Goal: Navigation & Orientation: Find specific page/section

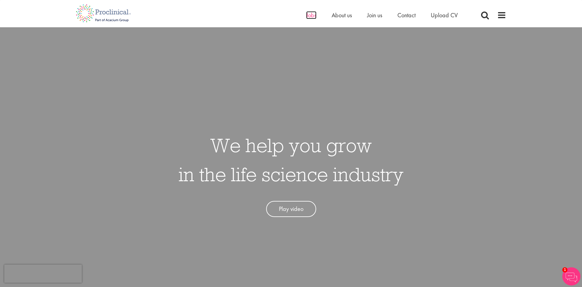
click at [314, 16] on span "Jobs" at bounding box center [311, 15] width 10 height 8
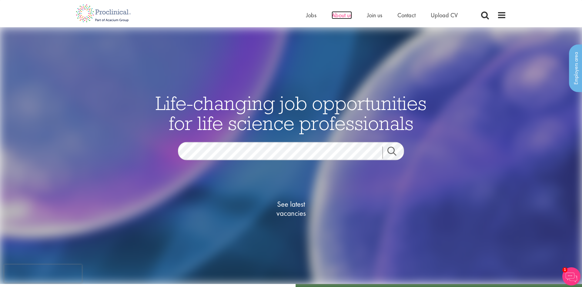
click at [343, 11] on span "About us" at bounding box center [342, 15] width 20 height 8
